Goal: Task Accomplishment & Management: Manage account settings

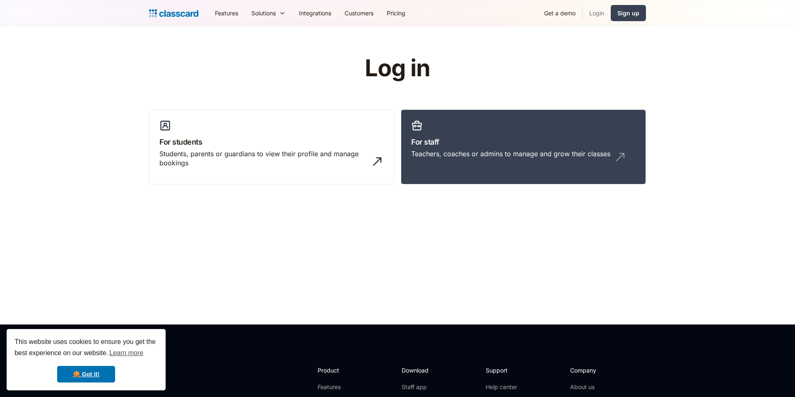
click at [590, 12] on link "Login" at bounding box center [597, 13] width 28 height 19
click at [436, 145] on h3 "For staff" at bounding box center [523, 141] width 224 height 11
